Goal: Information Seeking & Learning: Learn about a topic

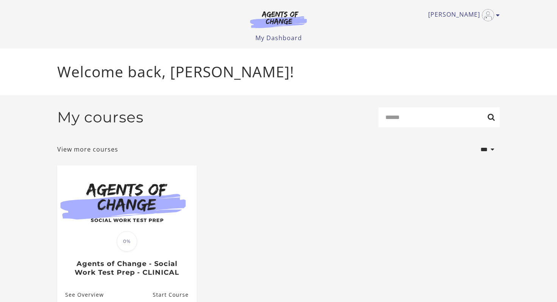
scroll to position [38, 0]
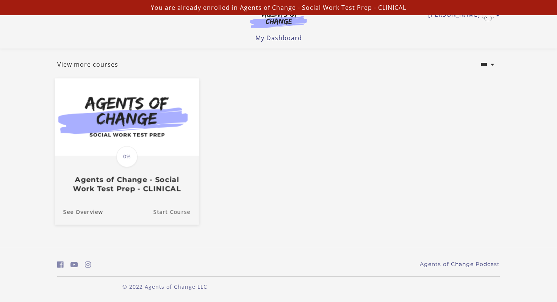
click at [164, 210] on link "Start Course" at bounding box center [175, 211] width 45 height 25
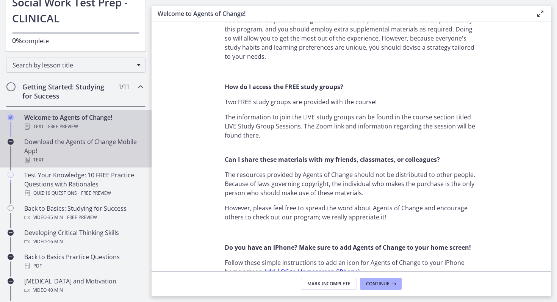
scroll to position [72, 0]
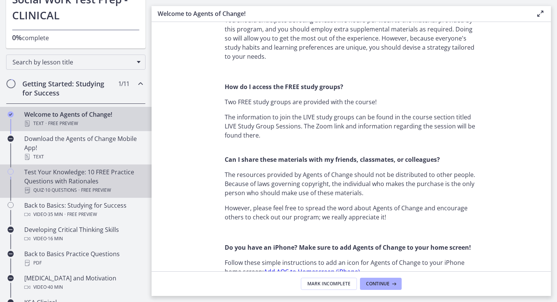
click at [107, 182] on div "Test Your Knowledge: 10 FREE Practice Questions with Rationales Quiz · 10 Quest…" at bounding box center [83, 181] width 118 height 27
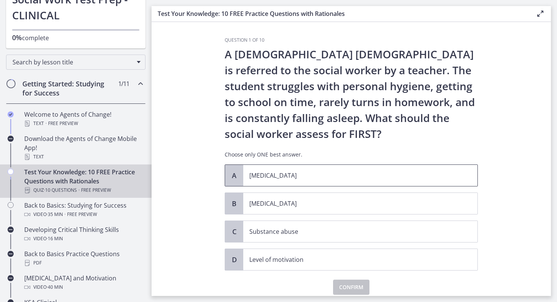
click at [253, 182] on span "[MEDICAL_DATA]" at bounding box center [360, 175] width 234 height 21
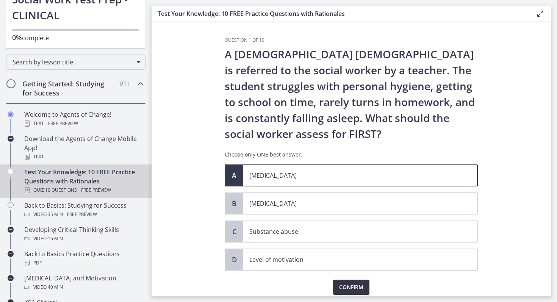
click at [350, 288] on span "Confirm" at bounding box center [351, 287] width 24 height 9
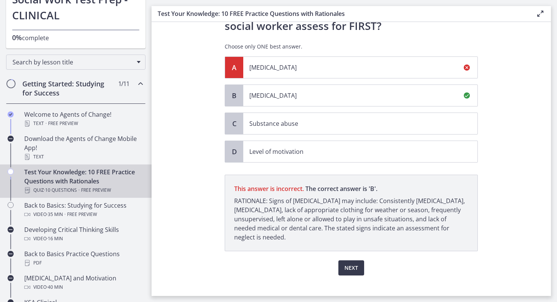
scroll to position [118, 0]
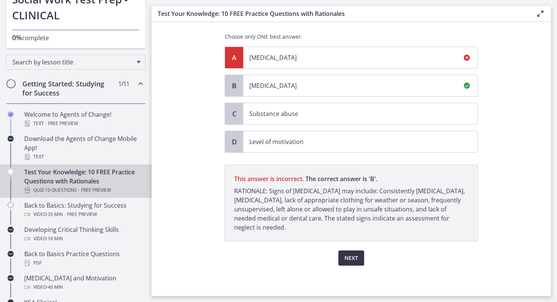
click at [355, 257] on span "Next" at bounding box center [351, 258] width 14 height 9
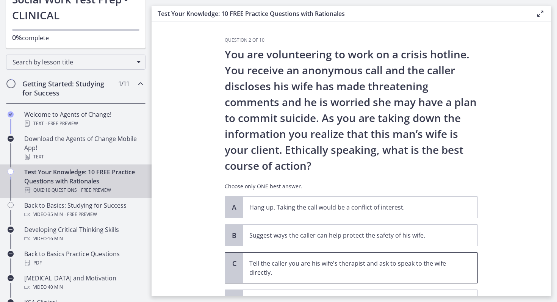
click at [355, 257] on span "Tell the caller you are his wife's therapist and ask to speak to the wife direc…" at bounding box center [360, 268] width 234 height 30
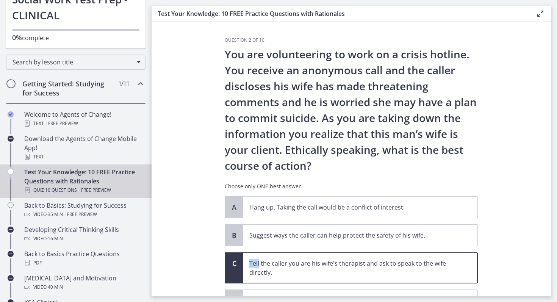
click at [355, 257] on span "Tell the caller you are his wife's therapist and ask to speak to the wife direc…" at bounding box center [360, 268] width 234 height 30
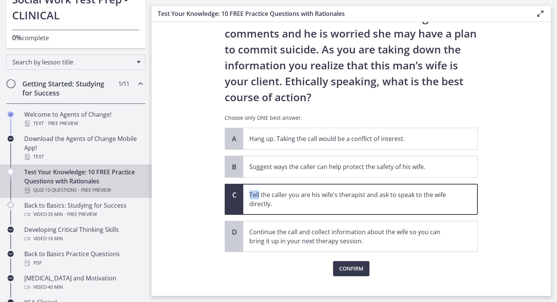
scroll to position [69, 0]
click at [278, 160] on span "Suggest ways the caller can help protect the safety of his wife." at bounding box center [360, 166] width 234 height 21
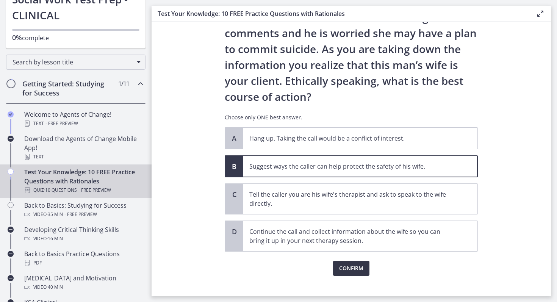
click at [360, 267] on span "Confirm" at bounding box center [351, 268] width 24 height 9
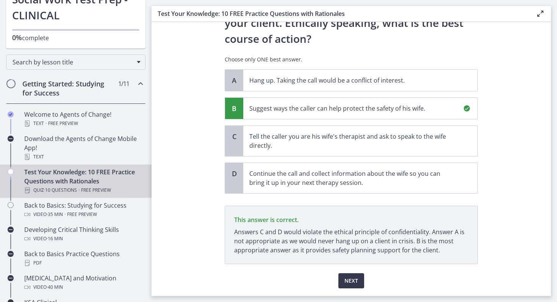
scroll to position [150, 0]
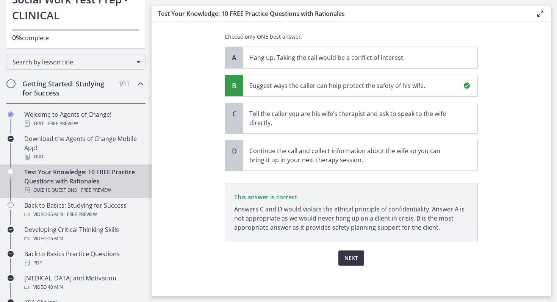
click at [350, 260] on span "Next" at bounding box center [351, 258] width 14 height 9
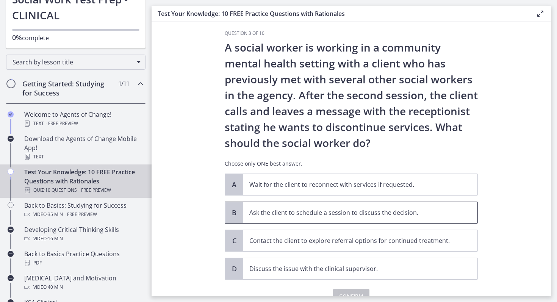
scroll to position [7, 0]
click at [237, 199] on div "A Wait for the client to reconnect with services if requested. B Ask the client…" at bounding box center [351, 226] width 253 height 106
click at [238, 208] on span "B" at bounding box center [234, 212] width 9 height 9
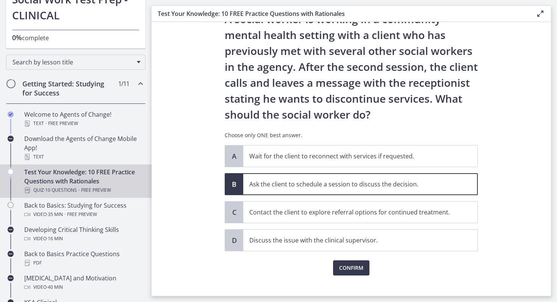
scroll to position [36, 0]
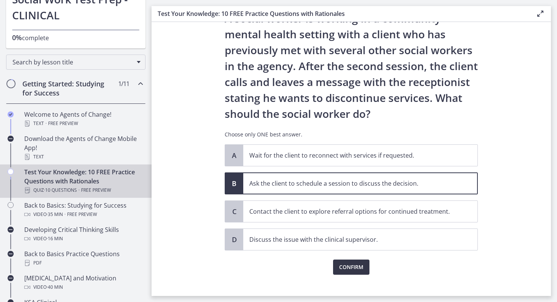
click at [357, 265] on span "Confirm" at bounding box center [351, 267] width 24 height 9
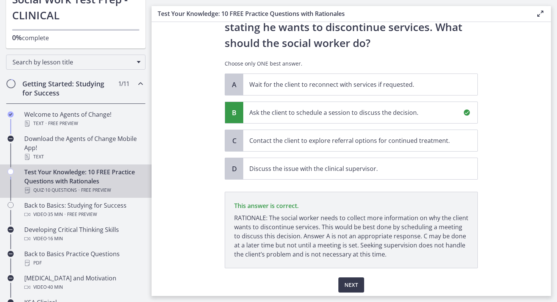
scroll to position [134, 0]
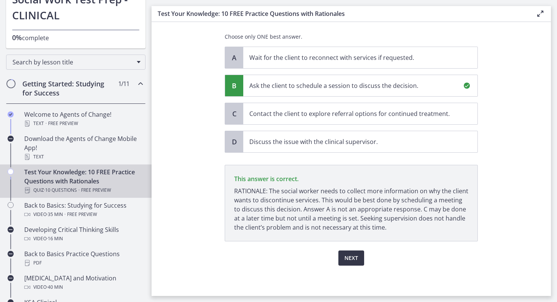
click at [352, 254] on span "Next" at bounding box center [351, 258] width 14 height 9
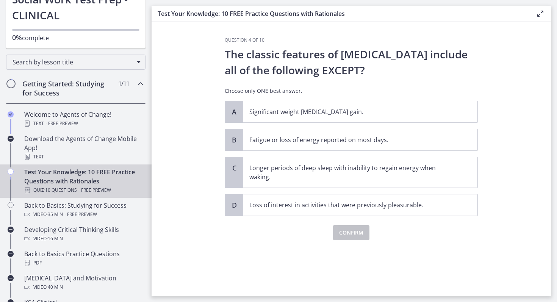
scroll to position [0, 0]
click at [307, 176] on p "Longer periods of deep sleep with inability to regain energy when waking." at bounding box center [352, 172] width 207 height 18
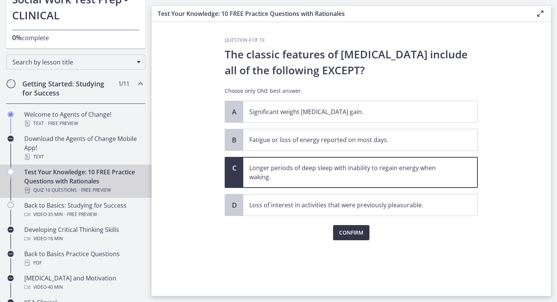
click at [359, 238] on button "Confirm" at bounding box center [351, 232] width 36 height 15
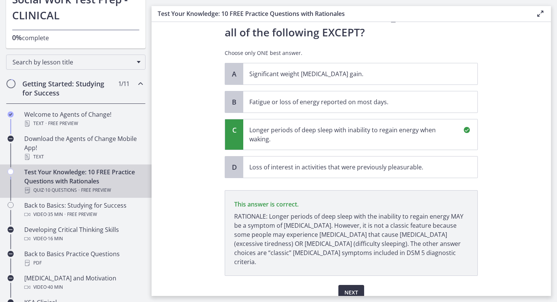
scroll to position [63, 0]
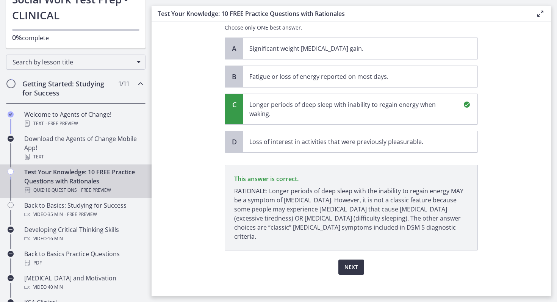
click at [351, 263] on span "Next" at bounding box center [351, 267] width 14 height 9
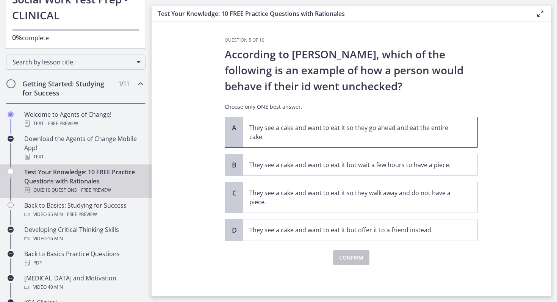
click at [274, 136] on p "They see a cake and want to eat it so they go ahead and eat the entire cake." at bounding box center [352, 132] width 207 height 18
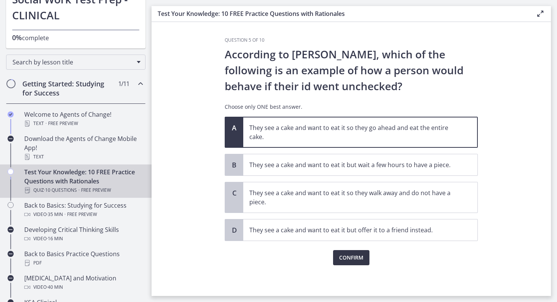
click at [348, 264] on button "Confirm" at bounding box center [351, 257] width 36 height 15
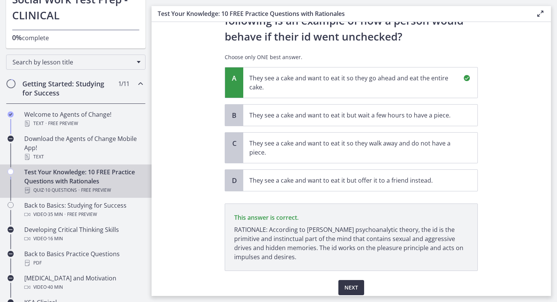
scroll to position [79, 0]
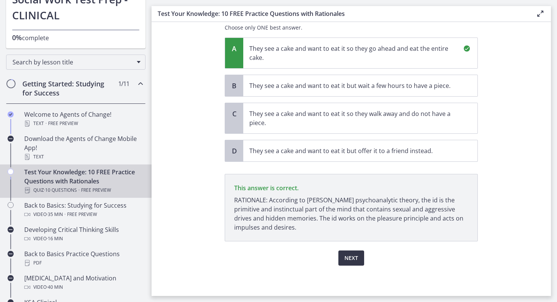
click at [349, 259] on span "Next" at bounding box center [351, 258] width 14 height 9
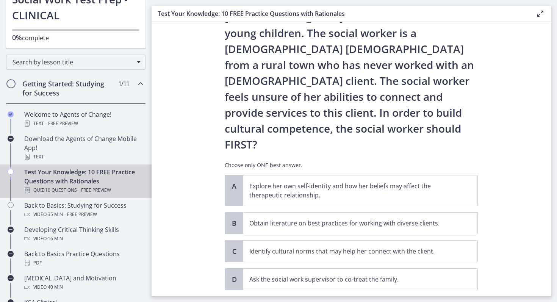
scroll to position [74, 0]
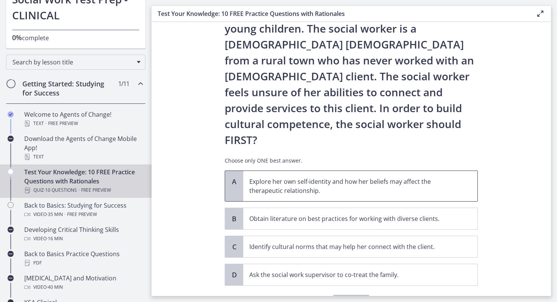
click at [257, 177] on p "Explore her own self-identity and how her beliefs may affect the therapeutic re…" at bounding box center [352, 186] width 207 height 18
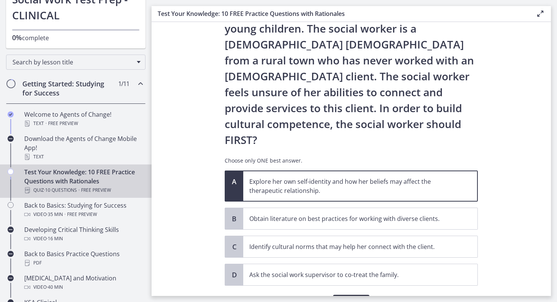
click at [343, 298] on span "Confirm" at bounding box center [351, 302] width 24 height 9
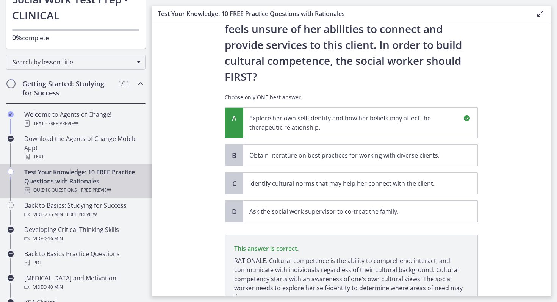
scroll to position [138, 0]
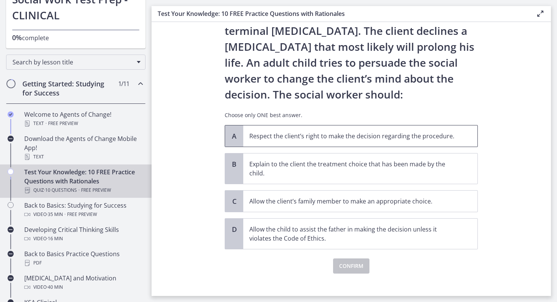
scroll to position [55, 0]
click at [247, 130] on span "Respect the client’s right to make the decision regarding the procedure." at bounding box center [360, 136] width 234 height 21
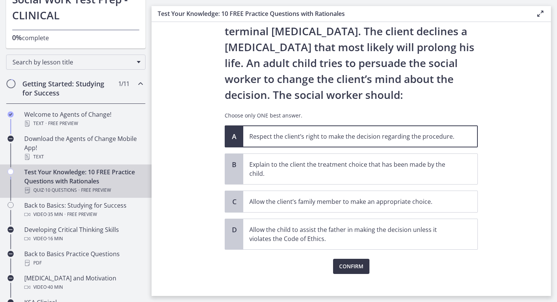
click at [365, 268] on button "Confirm" at bounding box center [351, 266] width 36 height 15
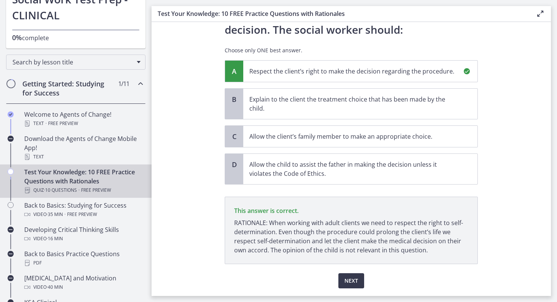
scroll to position [143, 0]
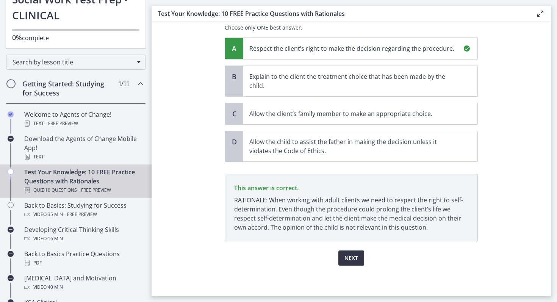
click at [354, 258] on span "Next" at bounding box center [351, 258] width 14 height 9
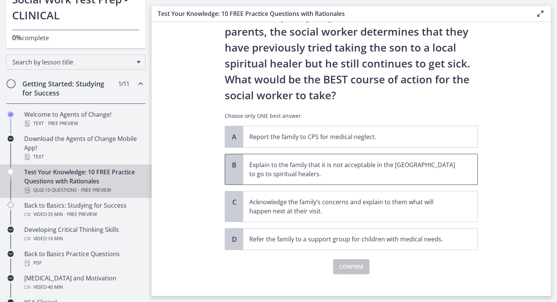
scroll to position [121, 0]
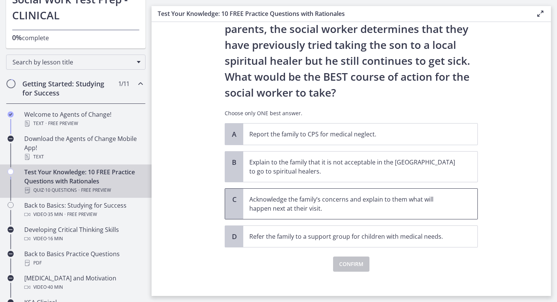
click at [355, 202] on p "Acknowledge the family’s concerns and explain to them what will happen next at …" at bounding box center [352, 204] width 207 height 18
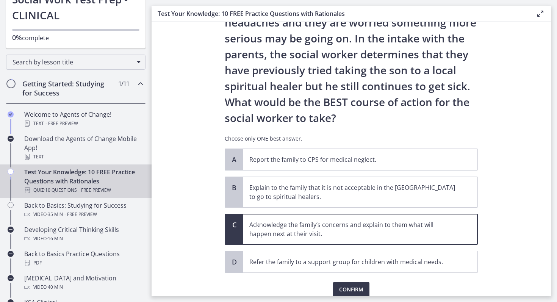
scroll to position [127, 0]
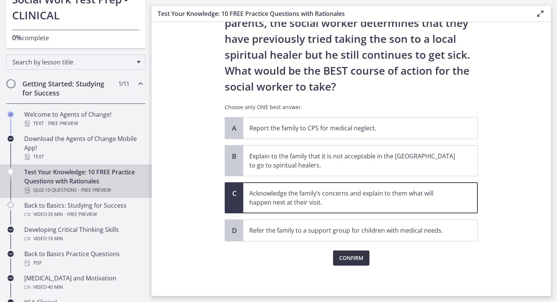
click at [348, 262] on span "Confirm" at bounding box center [351, 258] width 24 height 9
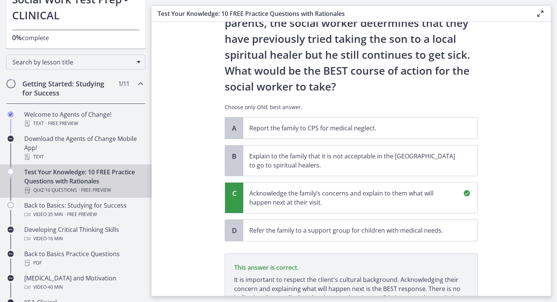
scroll to position [216, 0]
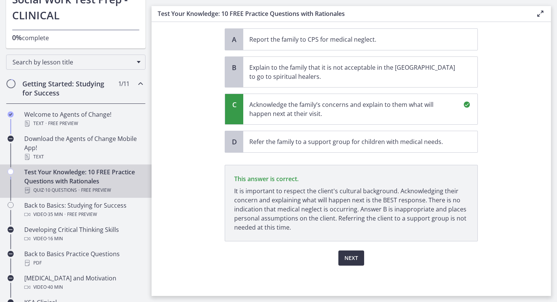
click at [349, 257] on span "Next" at bounding box center [351, 258] width 14 height 9
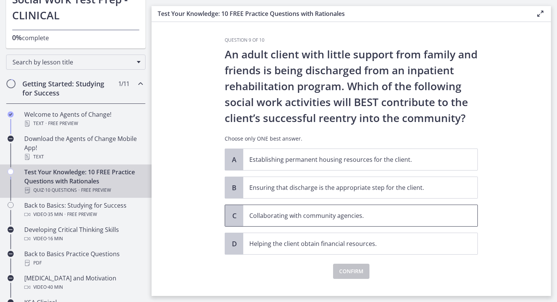
click at [270, 208] on span "Collaborating with community agencies." at bounding box center [360, 215] width 234 height 21
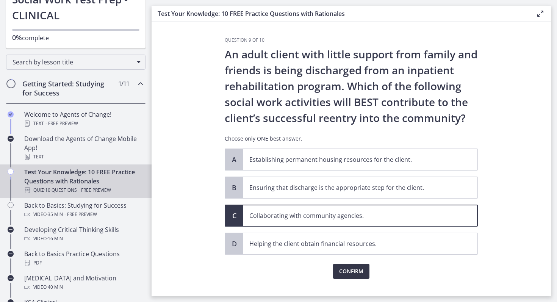
click at [348, 274] on span "Confirm" at bounding box center [351, 271] width 24 height 9
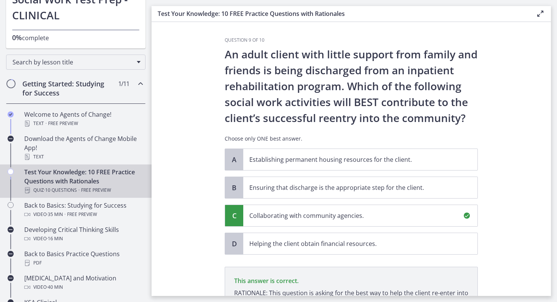
scroll to position [102, 0]
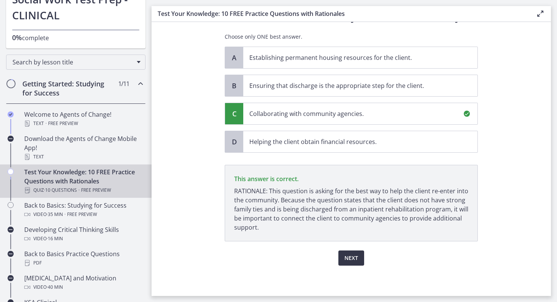
click at [347, 254] on span "Next" at bounding box center [351, 258] width 14 height 9
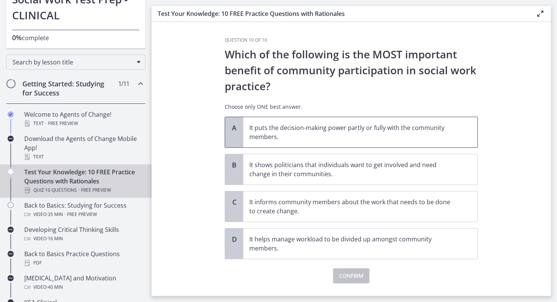
click at [316, 139] on p "It puts the decision-making power partly or fully with the community members." at bounding box center [352, 132] width 207 height 18
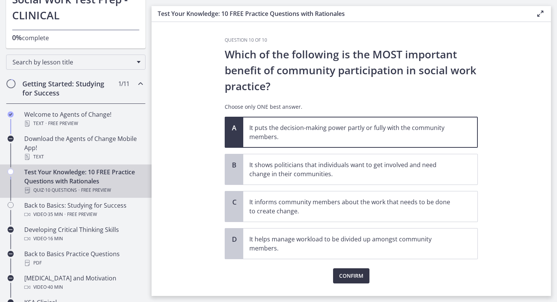
click at [345, 272] on span "Confirm" at bounding box center [351, 275] width 24 height 9
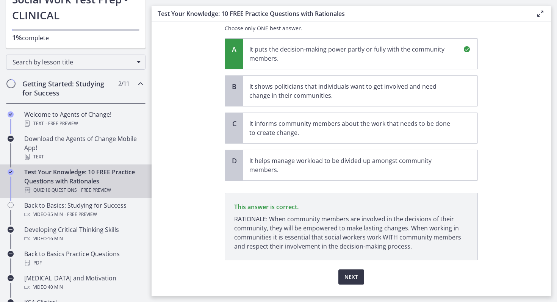
scroll to position [97, 0]
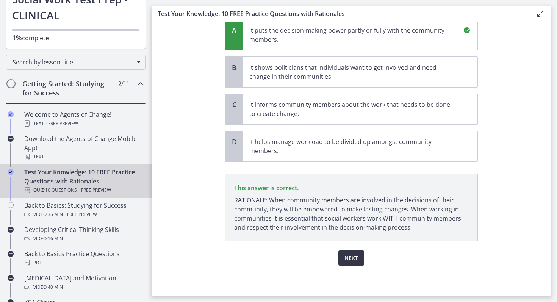
click at [351, 255] on span "Next" at bounding box center [351, 258] width 14 height 9
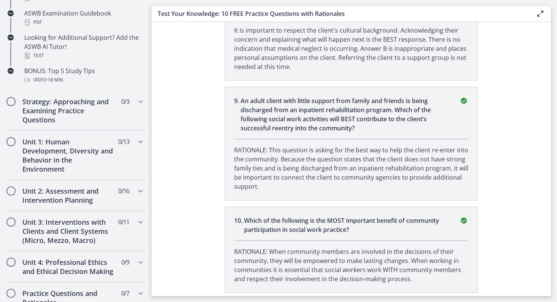
scroll to position [389, 0]
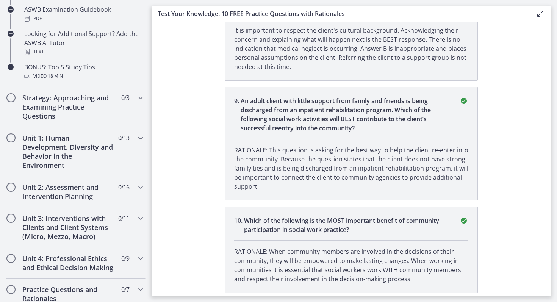
click at [137, 160] on div "Unit 1: Human Development, Diversity and Behavior in the Environment 0 / 13 Com…" at bounding box center [75, 151] width 139 height 49
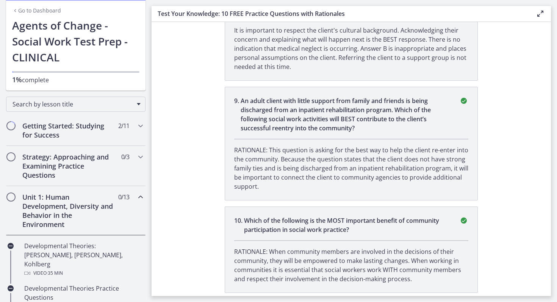
scroll to position [0, 0]
